Goal: Transaction & Acquisition: Purchase product/service

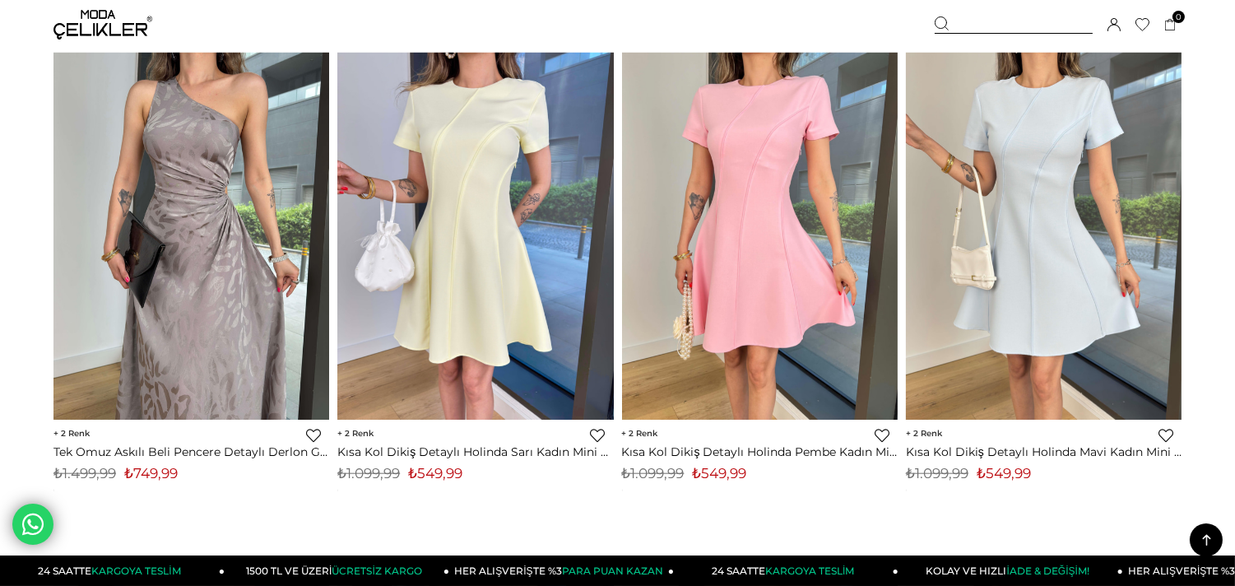
scroll to position [3193, 0]
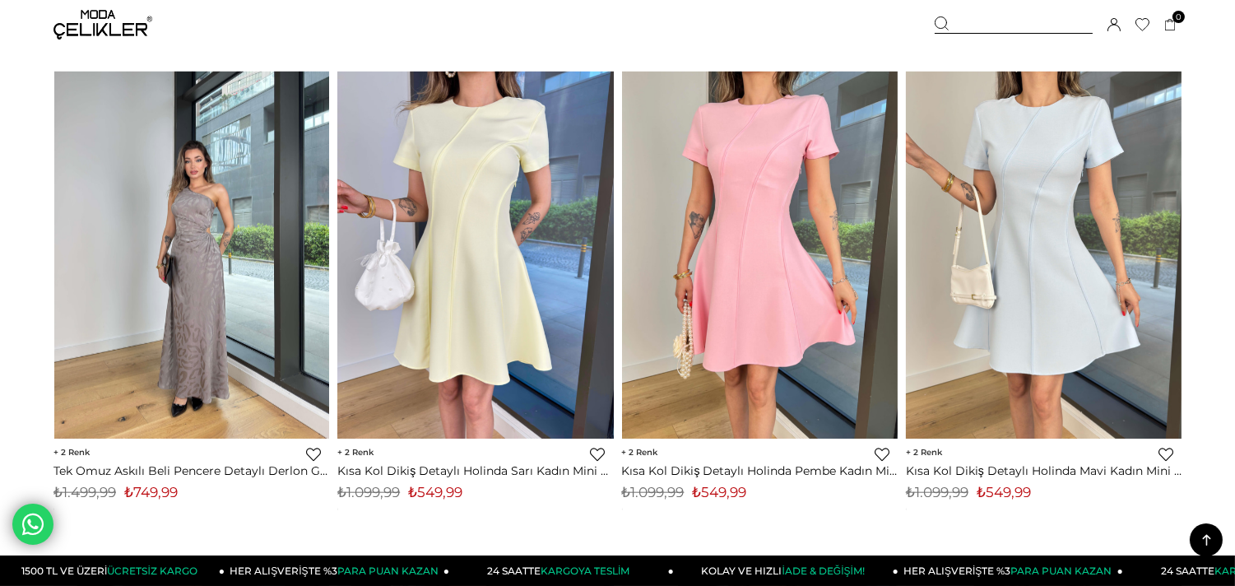
click at [202, 262] on img at bounding box center [192, 256] width 276 height 368
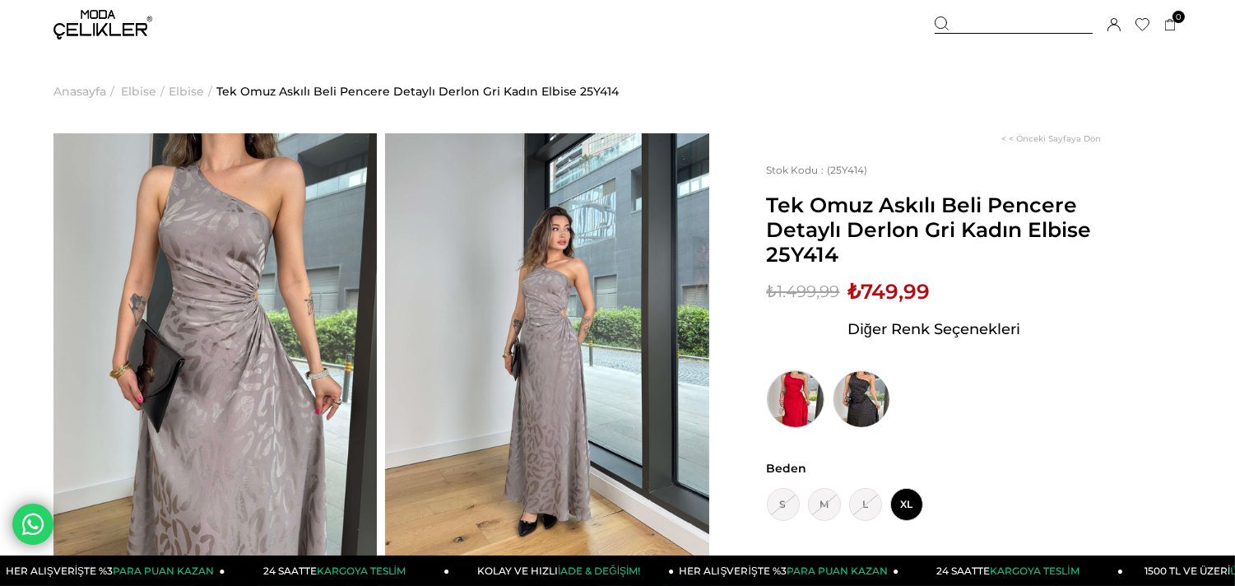
click at [810, 407] on img at bounding box center [796, 399] width 58 height 58
